Goal: Transaction & Acquisition: Obtain resource

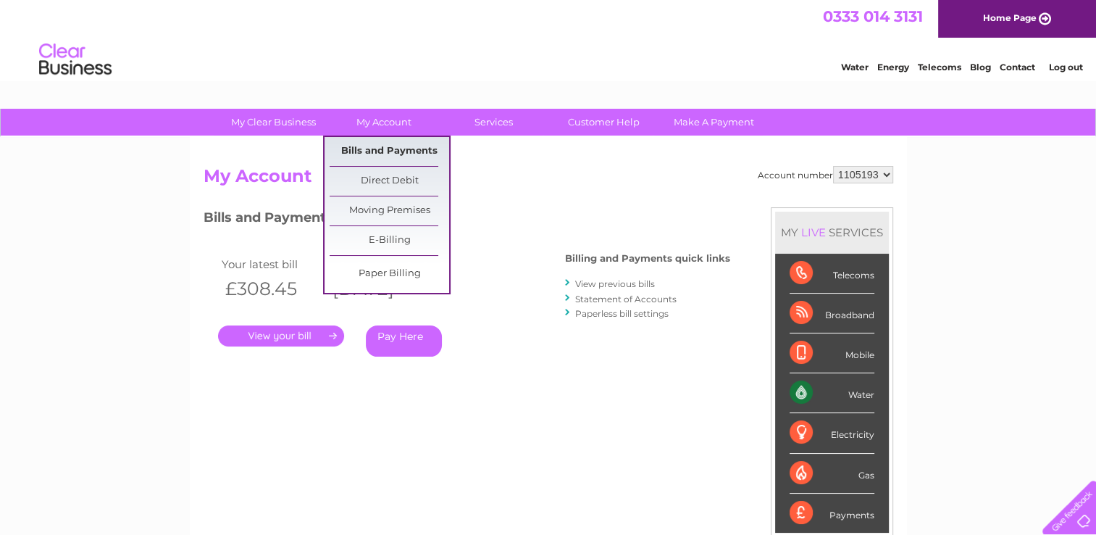
click at [385, 144] on link "Bills and Payments" at bounding box center [390, 151] width 120 height 29
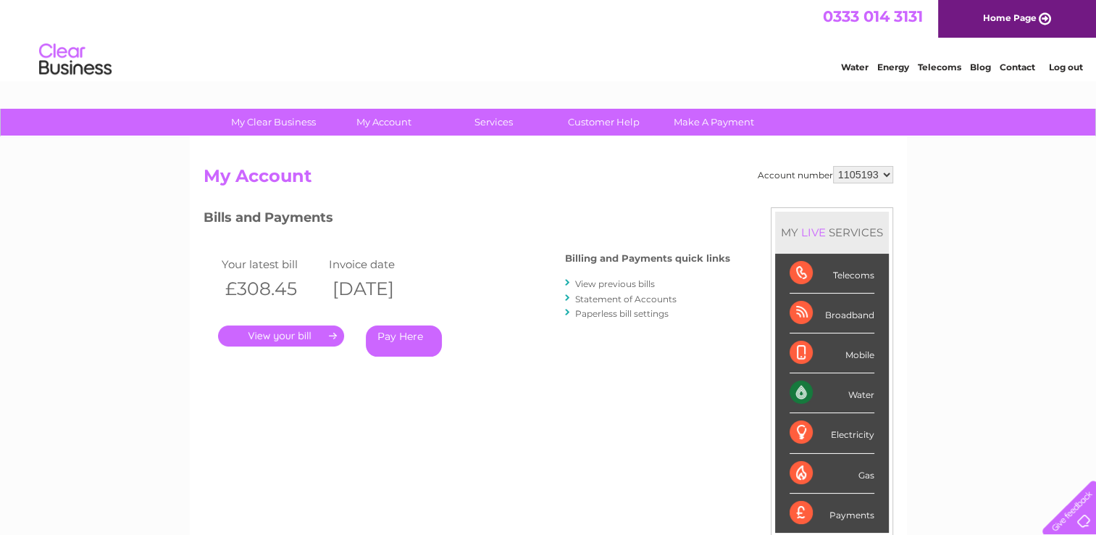
click at [298, 333] on link "." at bounding box center [281, 335] width 126 height 21
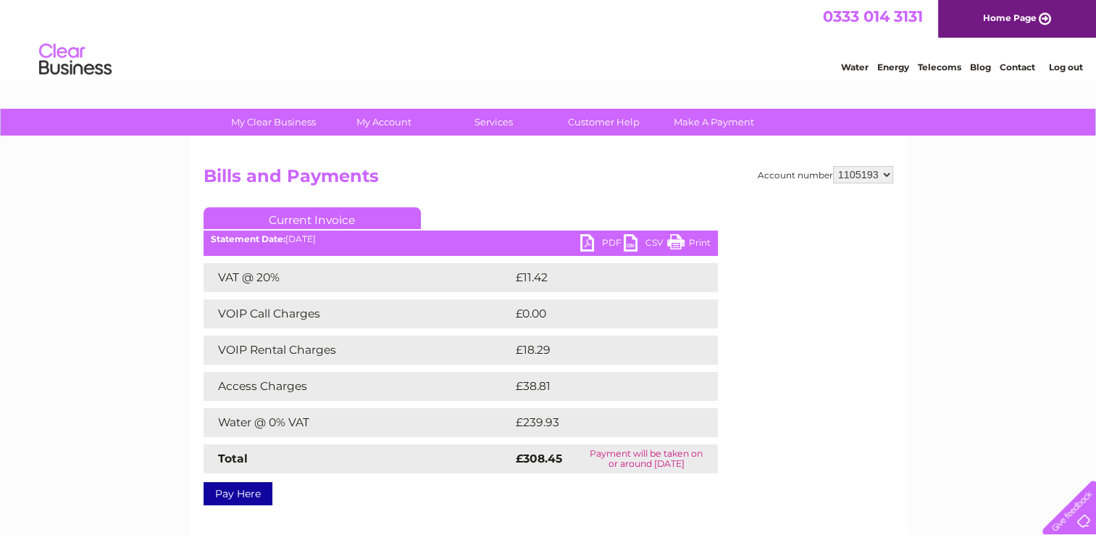
click at [586, 236] on link "PDF" at bounding box center [601, 244] width 43 height 21
